Goal: Task Accomplishment & Management: Manage account settings

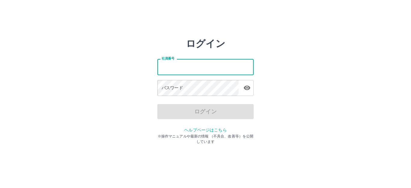
click at [180, 65] on input "社員番号" at bounding box center [205, 67] width 96 height 16
type input "*******"
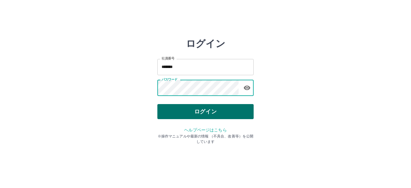
click at [210, 112] on button "ログイン" at bounding box center [205, 111] width 96 height 15
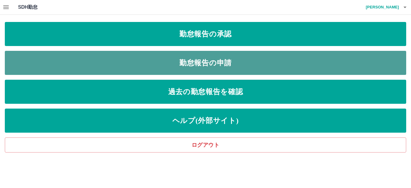
click at [221, 60] on link "勤怠報告の申請" at bounding box center [205, 63] width 401 height 24
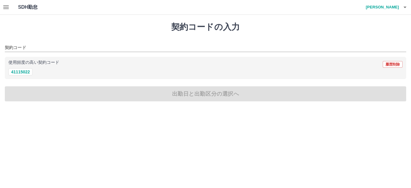
click at [9, 6] on icon "button" at bounding box center [5, 7] width 7 height 7
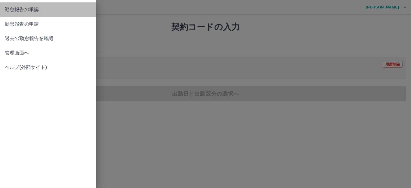
click at [19, 11] on span "勤怠報告の承認" at bounding box center [48, 9] width 87 height 7
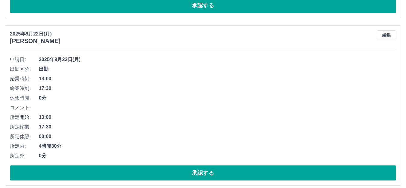
scroll to position [391, 0]
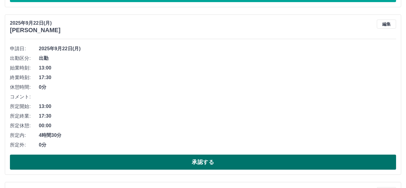
click at [203, 160] on button "承認する" at bounding box center [203, 162] width 386 height 15
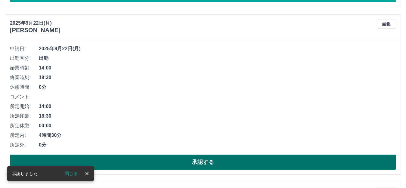
click at [242, 161] on button "承認する" at bounding box center [203, 162] width 386 height 15
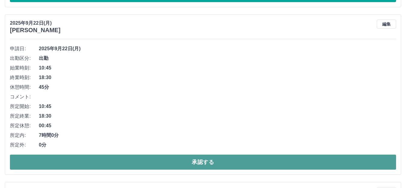
click at [263, 164] on button "承認する" at bounding box center [203, 162] width 386 height 15
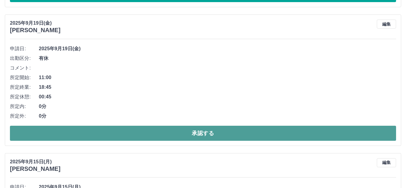
click at [255, 137] on button "承認する" at bounding box center [203, 133] width 386 height 15
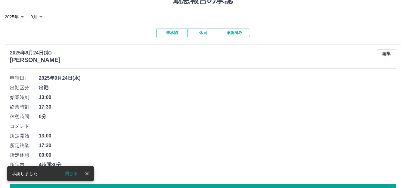
scroll to position [0, 0]
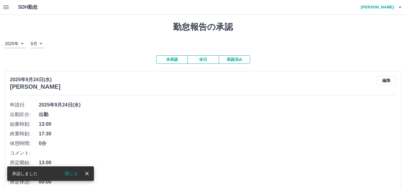
click at [205, 61] on button "休日" at bounding box center [202, 59] width 31 height 8
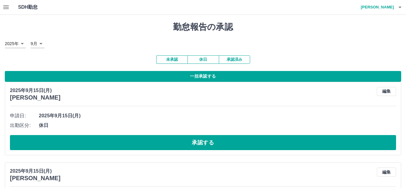
click at [215, 76] on button "一括承認する" at bounding box center [203, 76] width 396 height 11
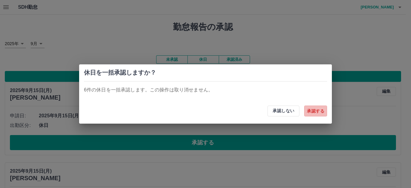
click at [313, 112] on button "承認する" at bounding box center [315, 111] width 23 height 11
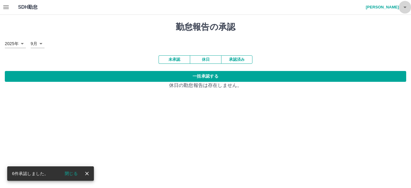
click at [405, 8] on icon "button" at bounding box center [404, 8] width 3 height 2
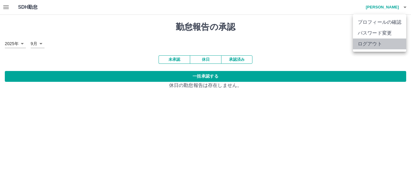
click at [383, 47] on li "ログアウト" at bounding box center [379, 44] width 53 height 11
